Goal: Obtain resource: Download file/media

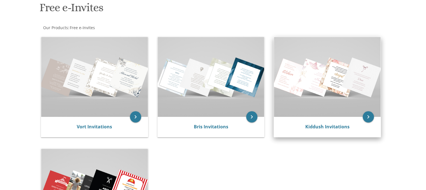
scroll to position [84, 0]
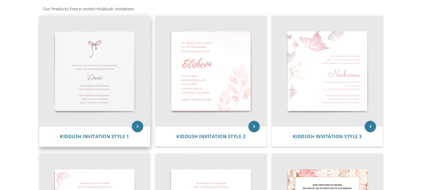
scroll to position [39, 0]
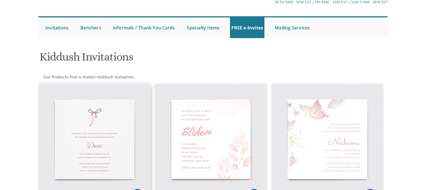
click at [121, 92] on img at bounding box center [94, 139] width 111 height 111
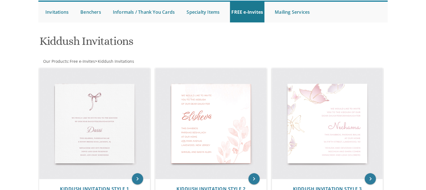
scroll to position [11, 0]
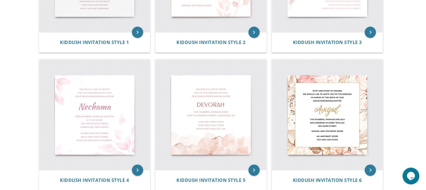
scroll to position [202, 0]
click at [105, 92] on img at bounding box center [94, 114] width 111 height 111
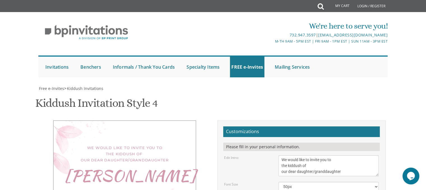
scroll to position [84, 0]
type textarea "N"
type textarea "Batsheva"
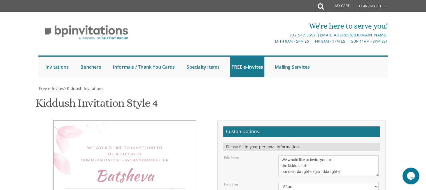
type textarea "This Shabbos, Parshas Eikev at the Pitter home 1512 August Dr Lakewood, New Jer…"
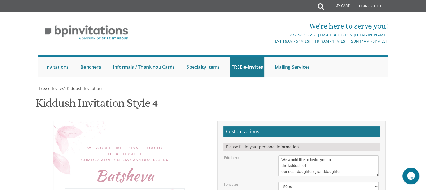
scroll to position [6, 0]
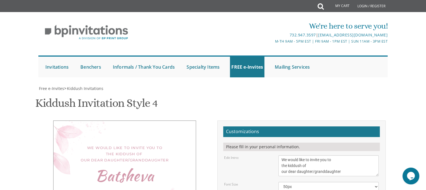
drag, startPoint x: 143, startPoint y: 159, endPoint x: 129, endPoint y: 161, distance: 14.4
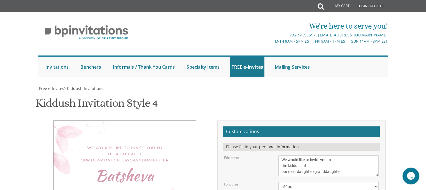
type textarea "Mordechai and Esther Laifer Ahron Yosef and Faigie Pitter Usher and Hennie Laif…"
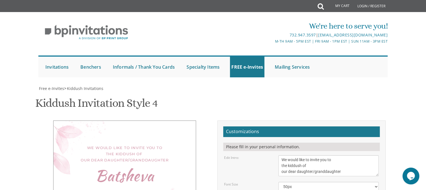
type input "mordlaifer@gmail.com"
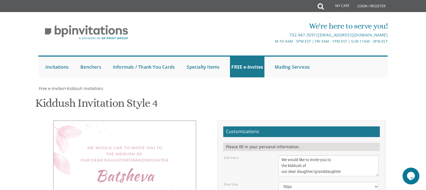
scroll to position [140, 0]
